Goal: Information Seeking & Learning: Find specific fact

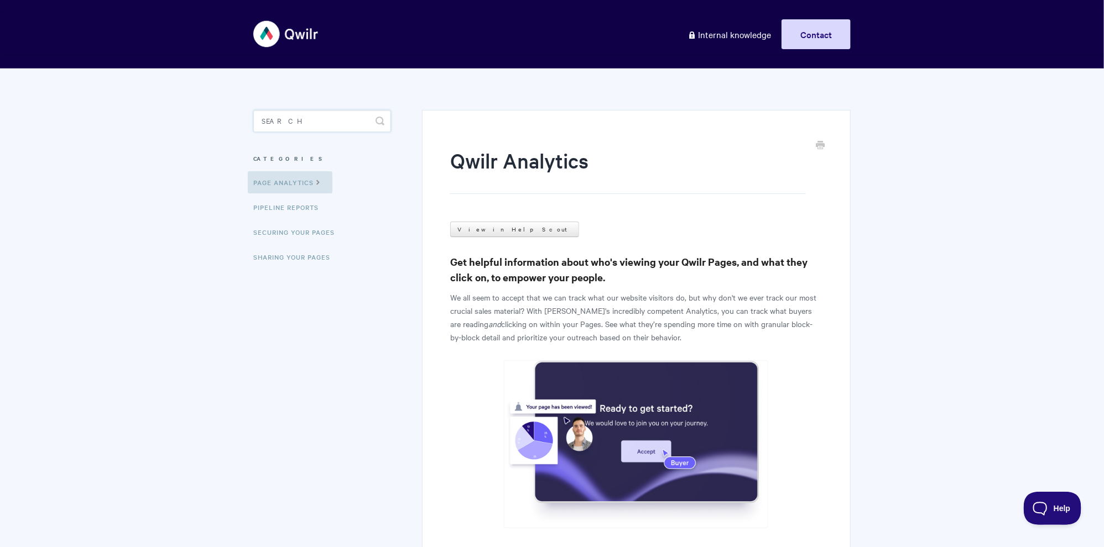
click at [318, 130] on input "Search" at bounding box center [322, 121] width 138 height 22
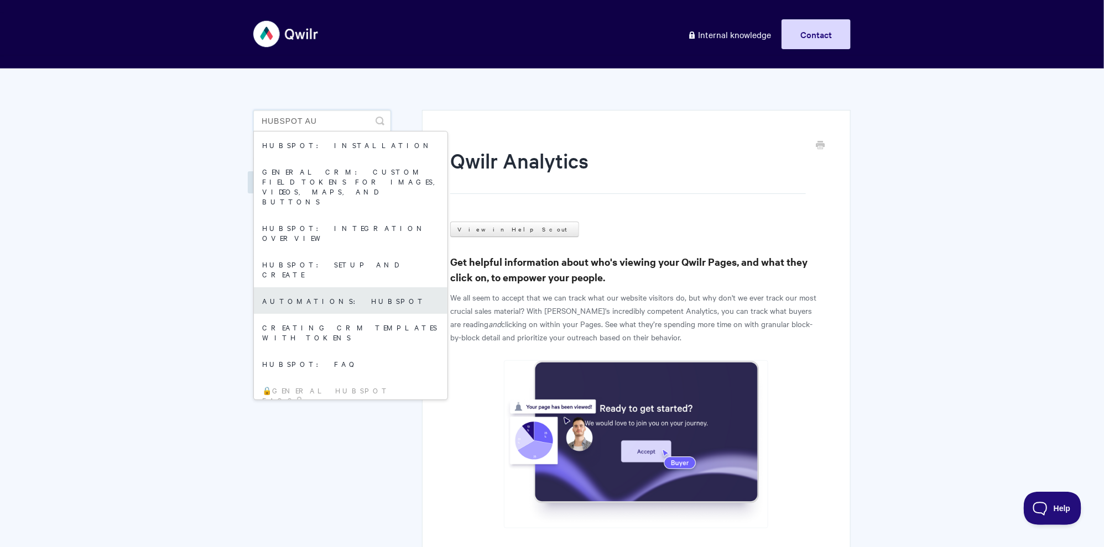
type input "hubspot au"
click at [334, 288] on link "Automations: HubSpot" at bounding box center [351, 301] width 194 height 27
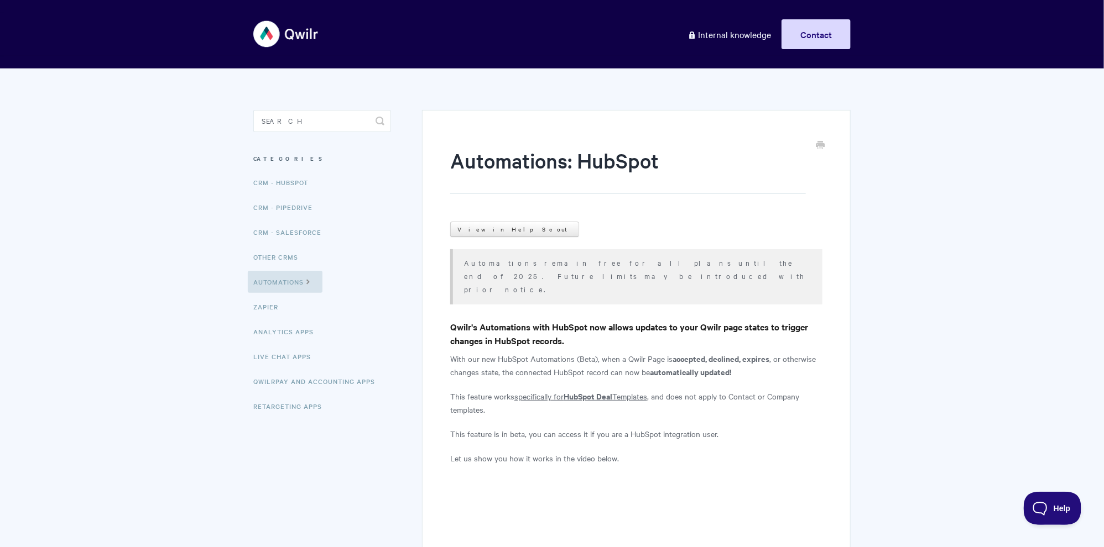
click at [521, 255] on div "Automations remain free for all plans until the end of 2025. Future limits may …" at bounding box center [636, 276] width 372 height 55
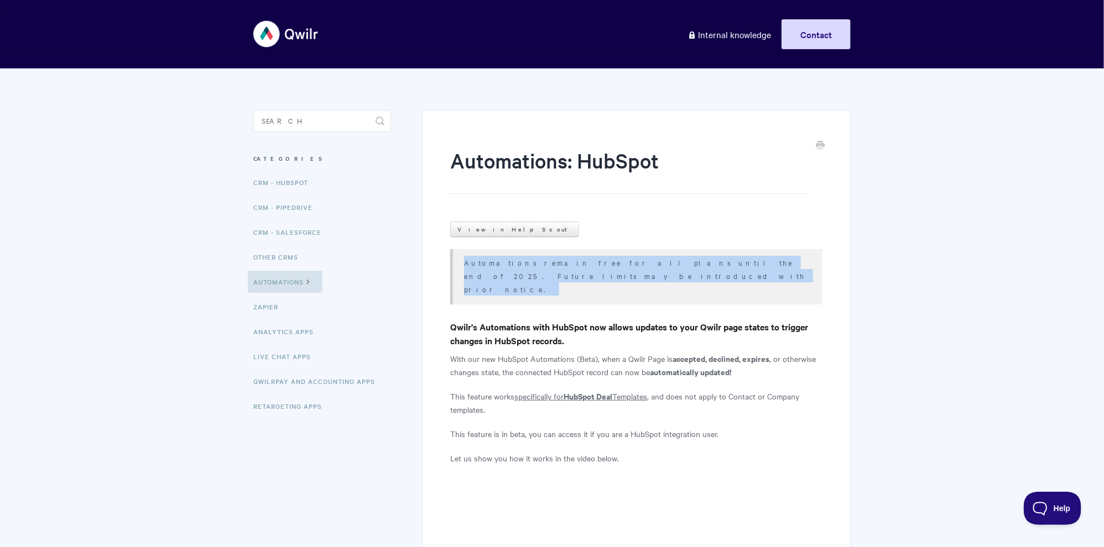
click at [521, 255] on div "Automations remain free for all plans until the end of 2025. Future limits may …" at bounding box center [636, 276] width 372 height 55
copy article "Automations remain free for all plans until the end of 2025. Future limits may …"
